Goal: Task Accomplishment & Management: Manage account settings

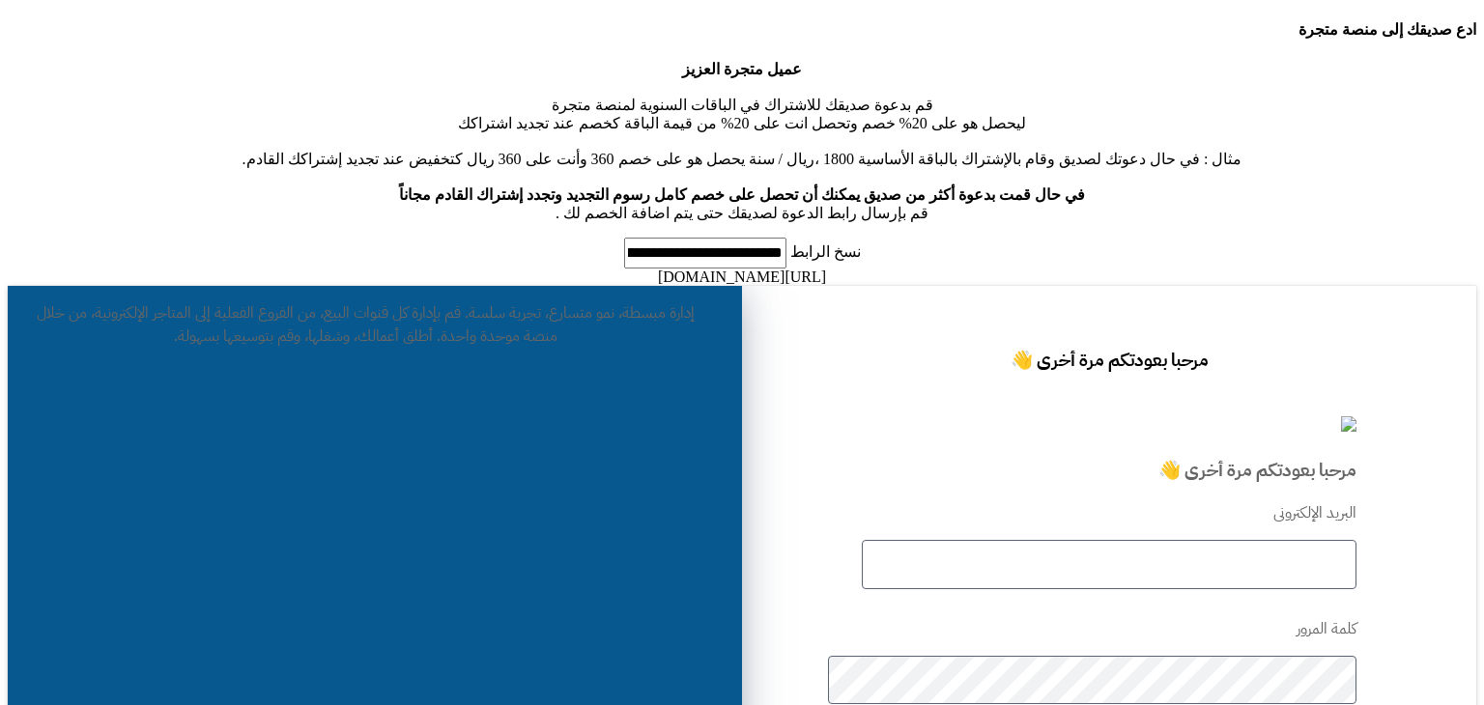
click at [1301, 286] on div "مرحبا بعودتكم مرة أخرى 👋 مرحبا بعودتكم مرة أخرى 👋 البريد الإلكترونى كلمة المرور…" at bounding box center [1109, 638] width 734 height 705
click at [1223, 540] on input "text" at bounding box center [1109, 564] width 495 height 49
type input "****"
